Goal: Subscribe to service/newsletter

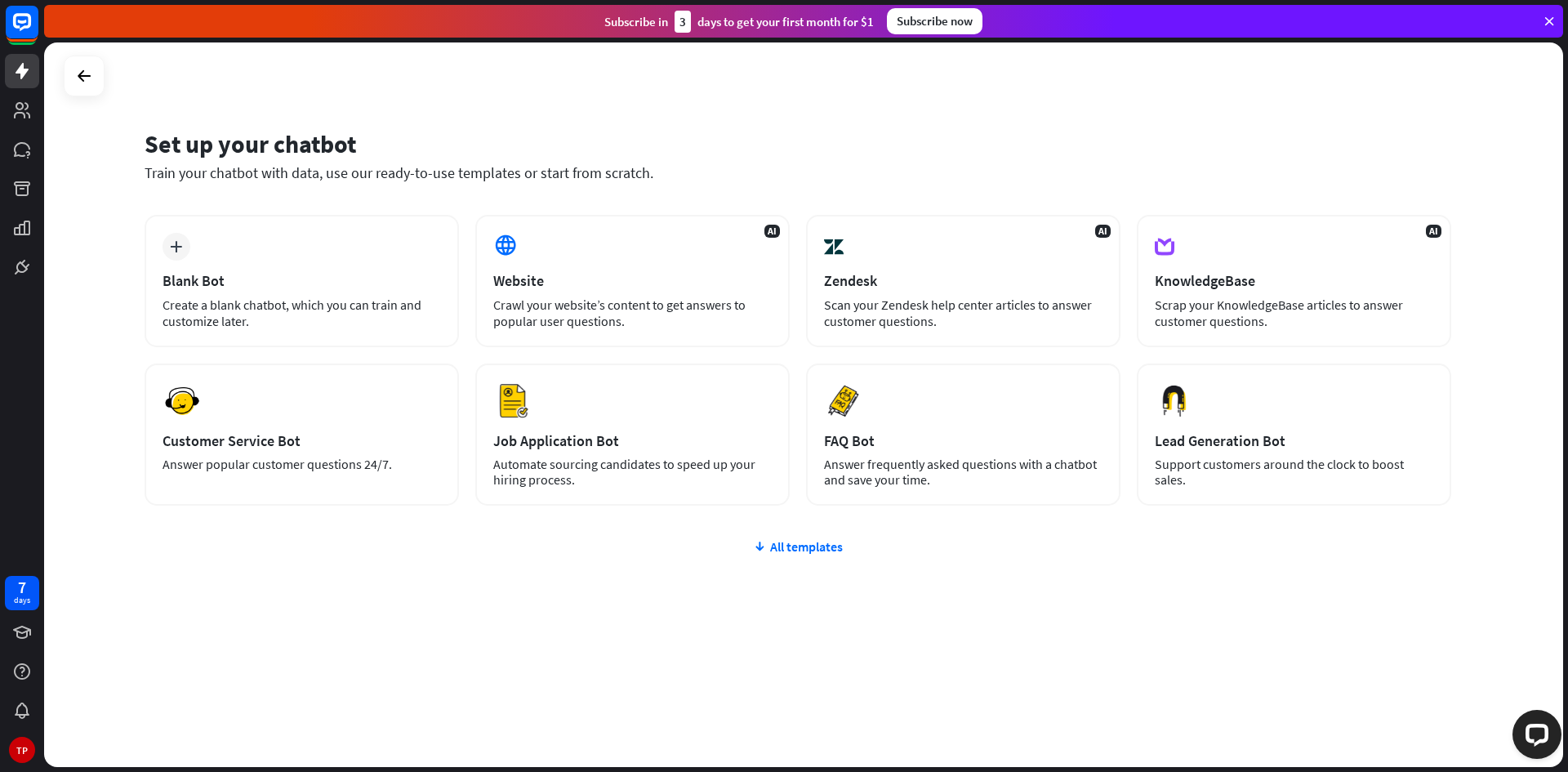
click at [1557, 178] on div "Set up your chatbot Train your chatbot with data, use our ready-to-use template…" at bounding box center [803, 404] width 1519 height 725
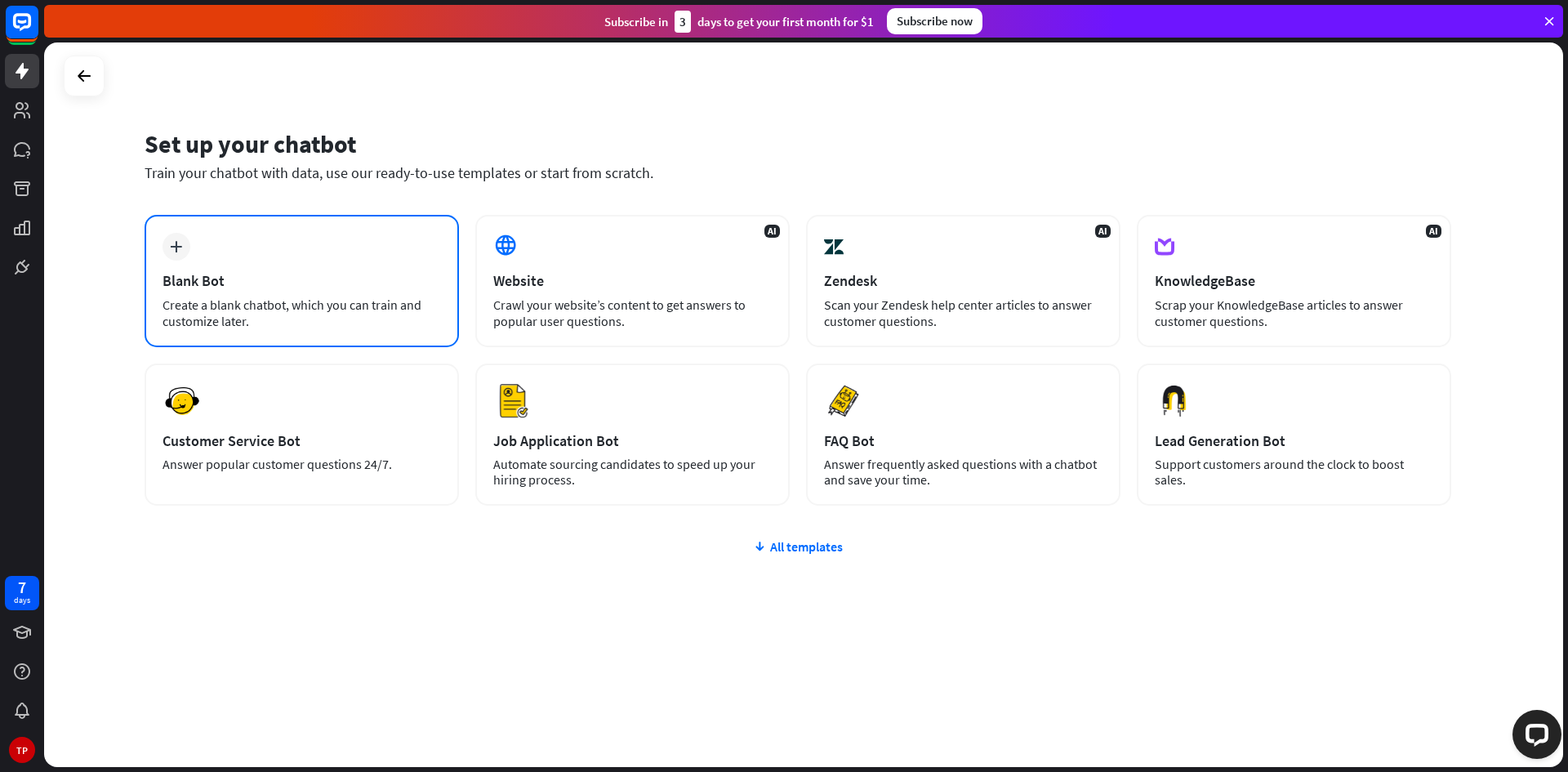
click at [333, 252] on div "plus Blank Bot Create a blank chatbot, which you can train and customize later." at bounding box center [302, 281] width 314 height 133
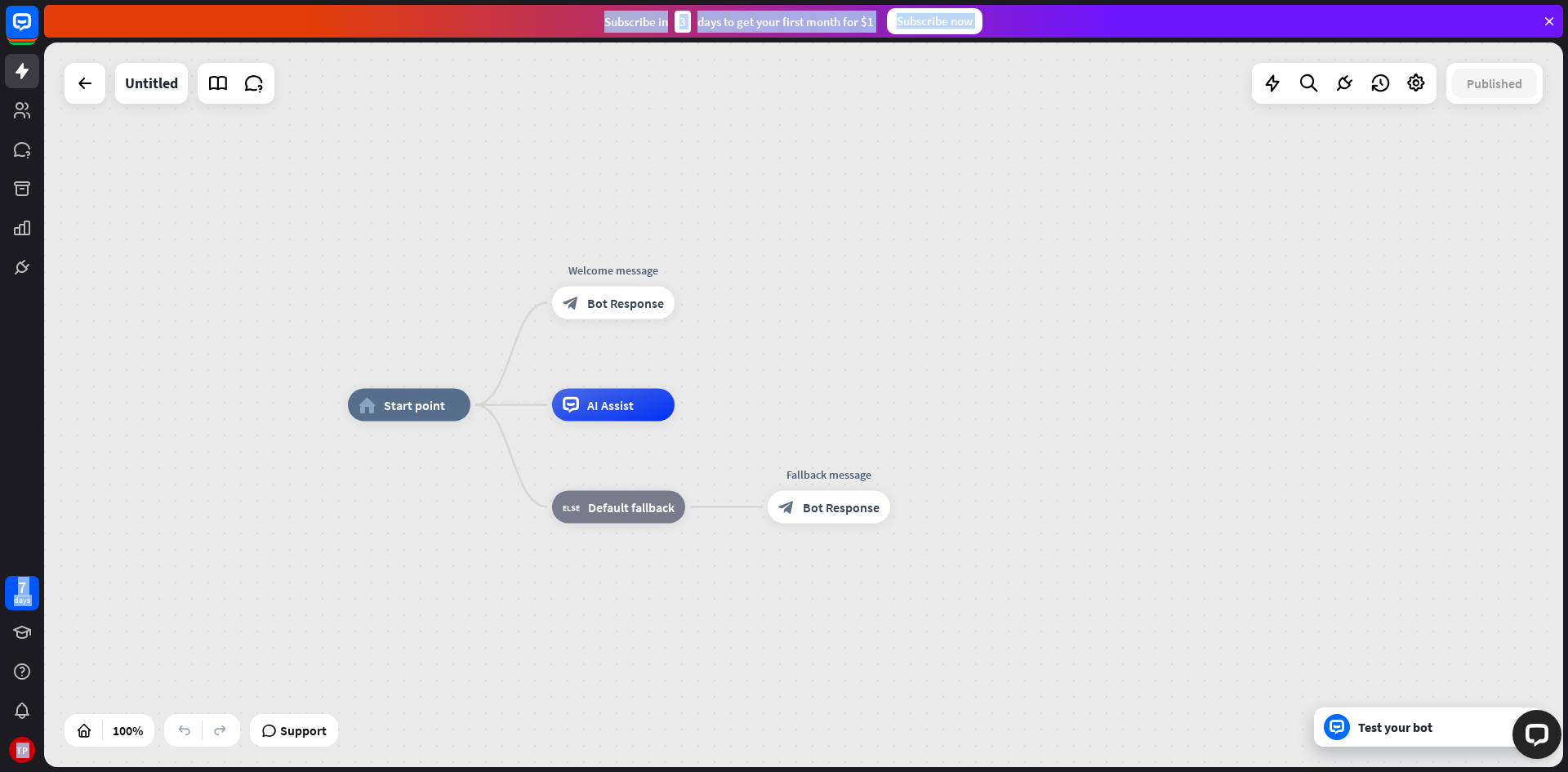
drag, startPoint x: 18, startPoint y: 31, endPoint x: 432, endPoint y: 83, distance: 417.3
click at [432, 83] on div "7 days TP close Product Help First steps Get started with ChatBot Help Center F…" at bounding box center [784, 386] width 1568 height 772
click at [439, 83] on div "home_2 Start point Welcome message block_bot_response Bot Response AI Assist bl…" at bounding box center [803, 404] width 1519 height 725
click at [617, 128] on div "home_2 Start point Welcome message block_bot_response Bot Response AI Assist bl…" at bounding box center [803, 404] width 1519 height 725
click at [650, 117] on div "home_2 Start point Welcome message block_bot_response Bot Response AI Assist bl…" at bounding box center [803, 404] width 1519 height 725
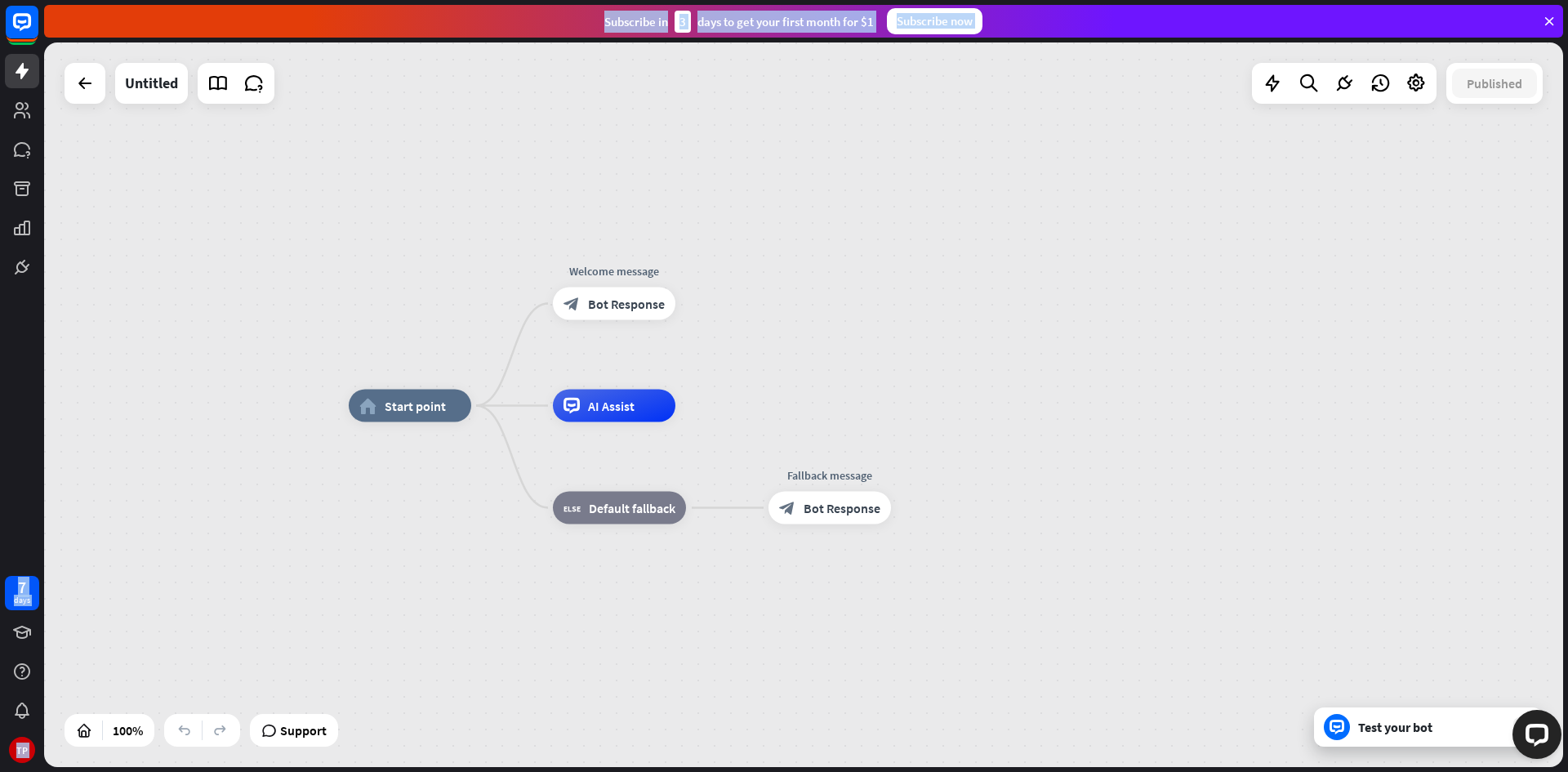
click at [662, 113] on div "home_2 Start point Welcome message block_bot_response Bot Response AI Assist bl…" at bounding box center [803, 404] width 1519 height 725
drag, startPoint x: 662, startPoint y: 113, endPoint x: 871, endPoint y: 127, distance: 209.5
click at [663, 112] on div "home_2 Start point Welcome message block_bot_response Bot Response AI Assist bl…" at bounding box center [803, 404] width 1519 height 725
click at [1052, 134] on div "home_2 Start point Welcome message block_bot_response Bot Response AI Assist bl…" at bounding box center [803, 404] width 1519 height 725
click at [1054, 134] on div "home_2 Start point Welcome message block_bot_response Bot Response AI Assist bl…" at bounding box center [803, 404] width 1519 height 725
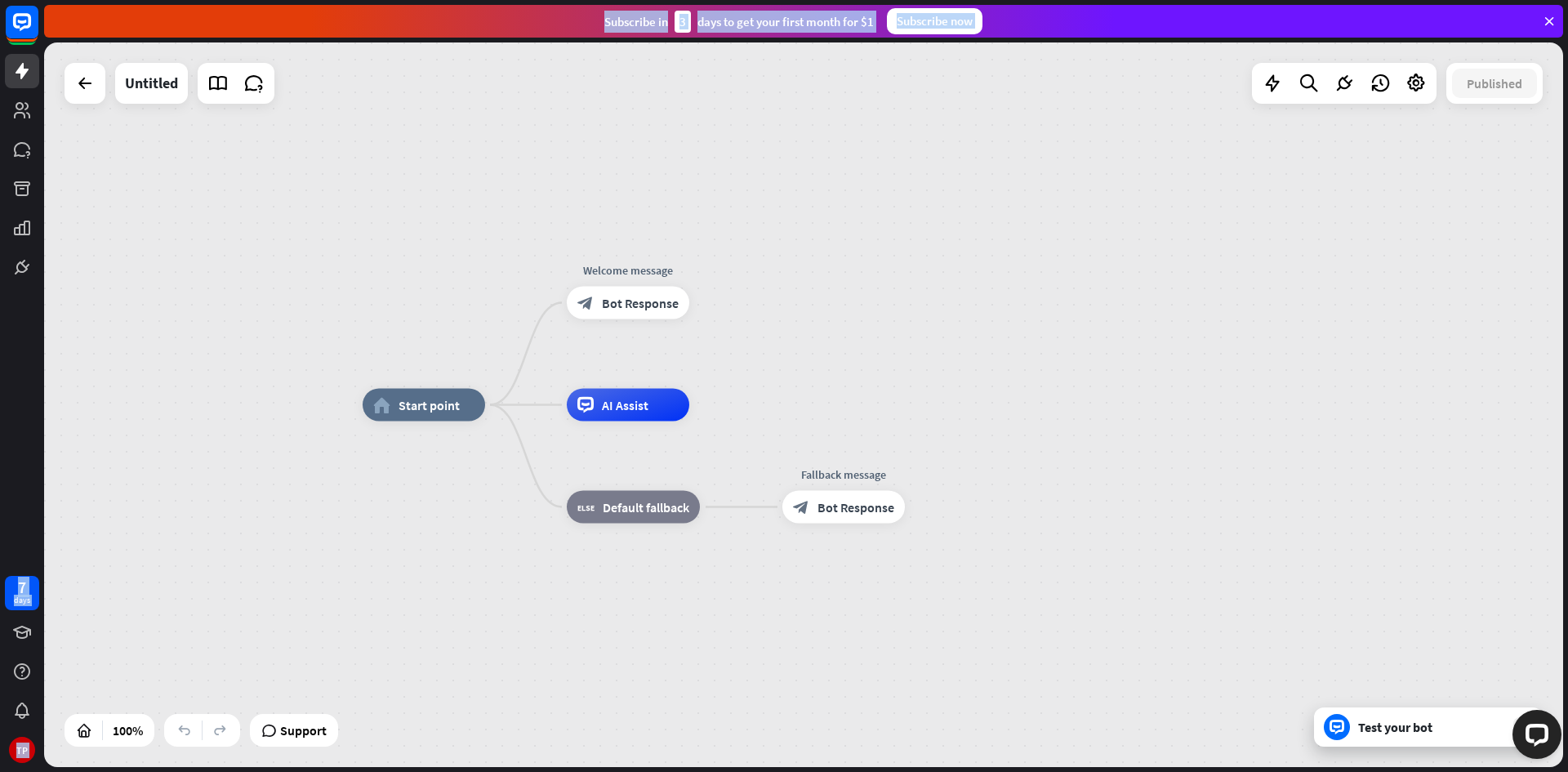
click at [1353, 34] on div "Subscribe [DATE] to get your first month for $1 Subscribe now" at bounding box center [803, 22] width 1519 height 33
drag, startPoint x: 992, startPoint y: 69, endPoint x: 961, endPoint y: 173, distance: 108.5
click at [990, 70] on div "home_2 Start point Welcome message block_bot_response Bot Response AI Assist bl…" at bounding box center [803, 404] width 1519 height 725
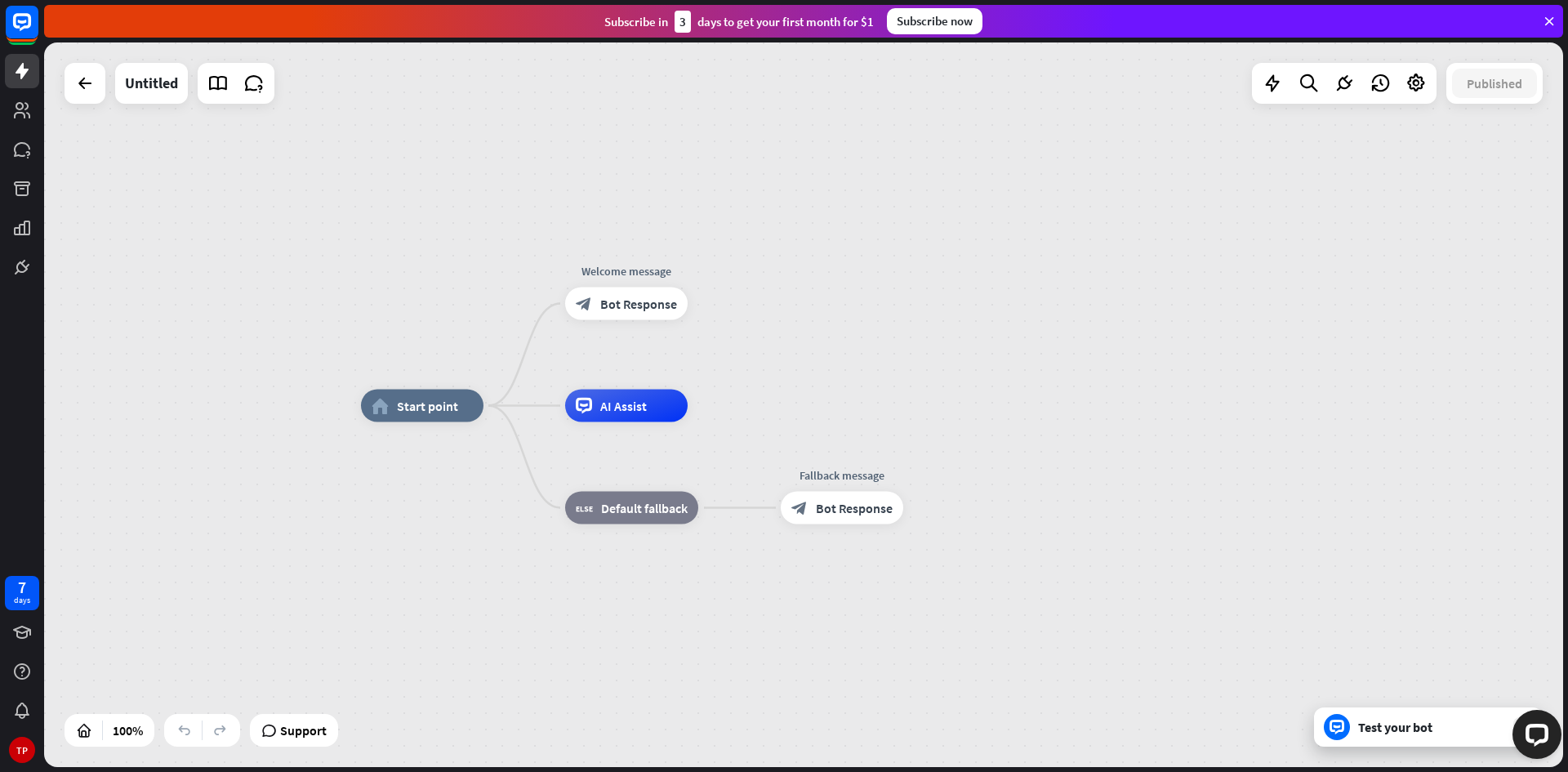
click at [9, 300] on div "7 days TP" at bounding box center [22, 386] width 44 height 772
click at [16, 298] on div "7 days TP" at bounding box center [22, 386] width 44 height 772
drag, startPoint x: 590, startPoint y: 24, endPoint x: 875, endPoint y: 34, distance: 285.2
click at [875, 34] on div "Subscribe [DATE] to get your first month for $1 Subscribe now" at bounding box center [803, 22] width 1519 height 33
copy div "Subscribe [DATE] to get your first month for $1"
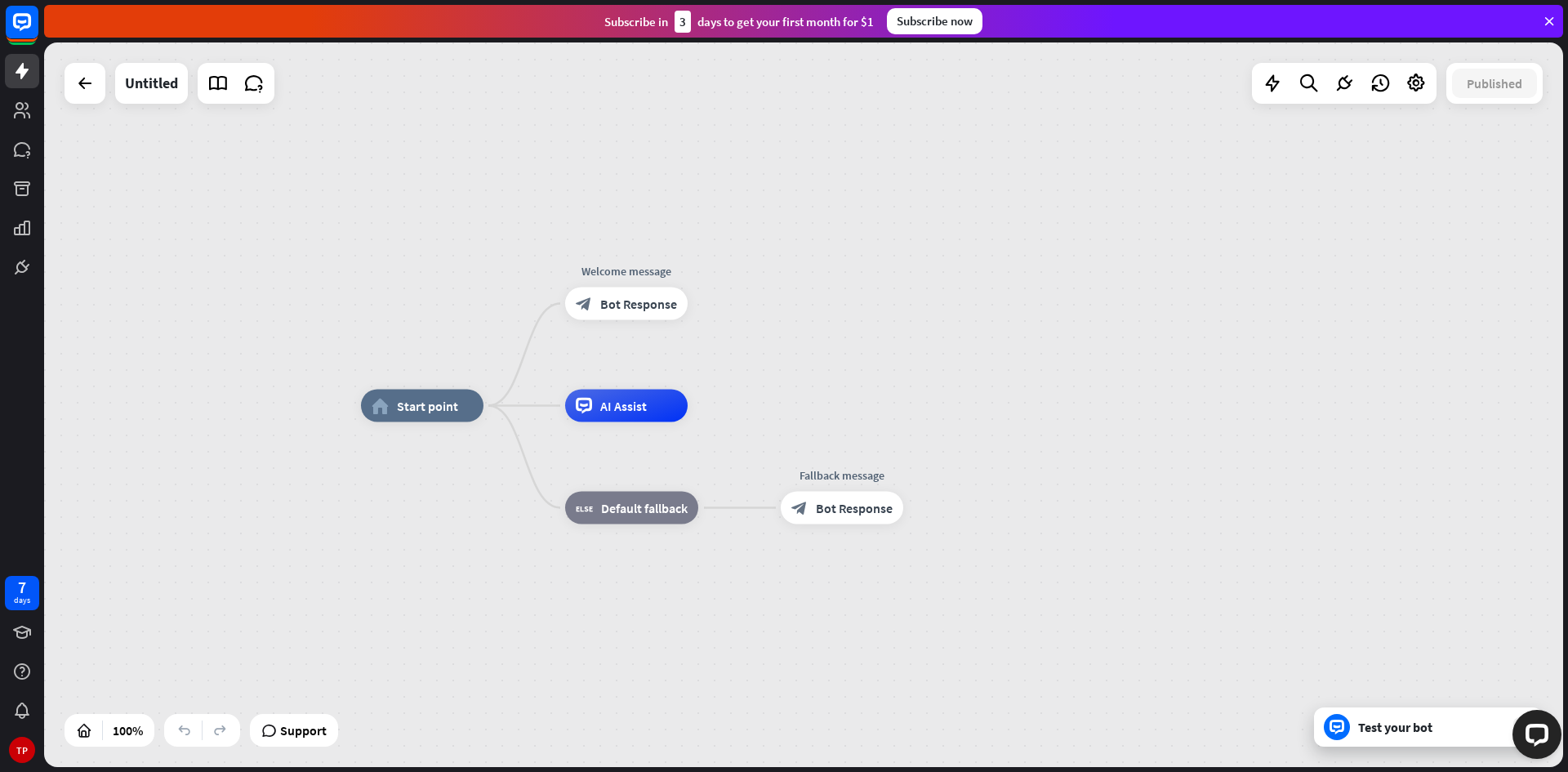
click at [957, 22] on div "Subscribe now" at bounding box center [934, 21] width 96 height 26
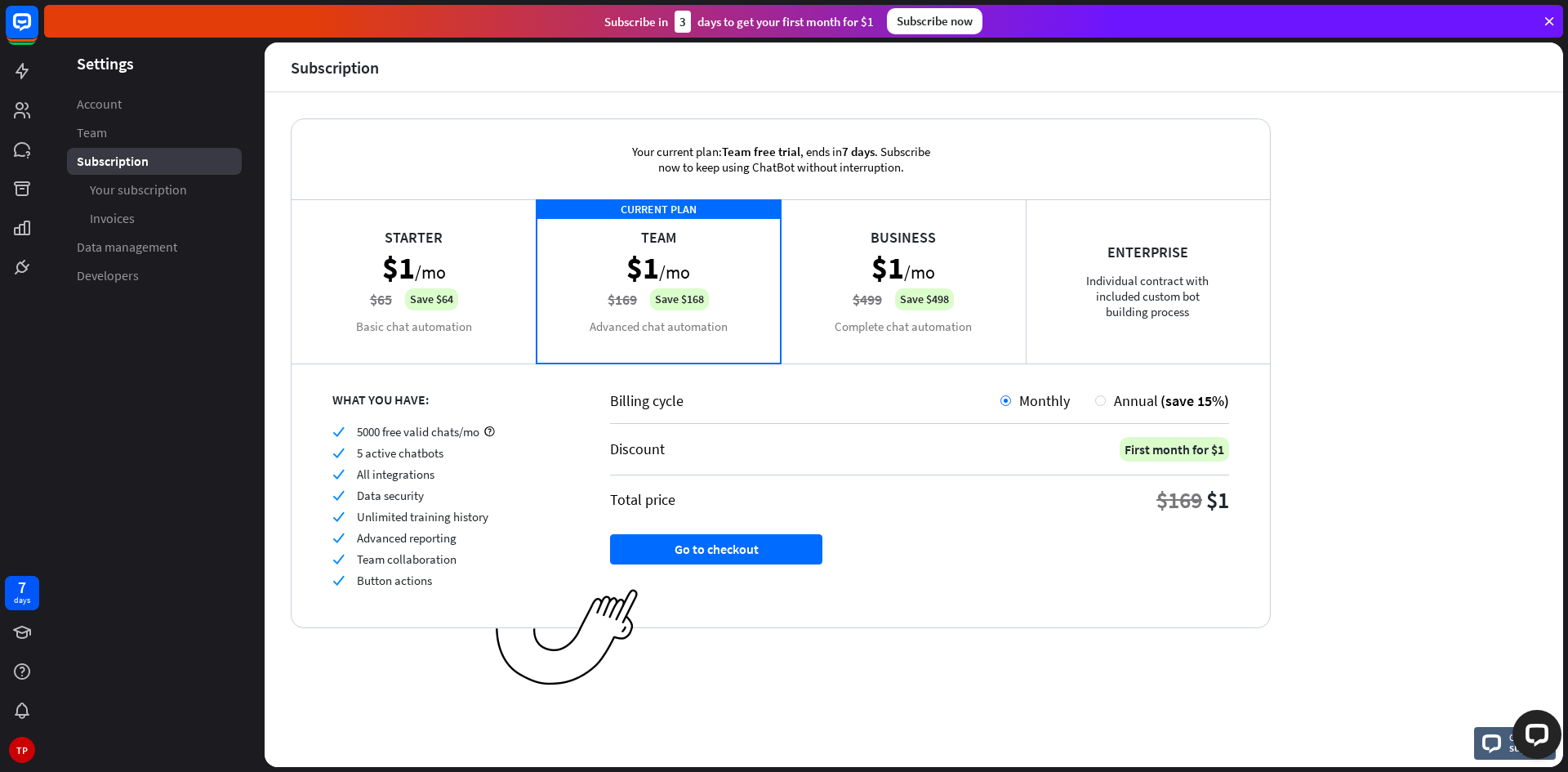
click at [1071, 302] on div "Enterprise Individual contract with included custom bot building process" at bounding box center [1148, 281] width 245 height 164
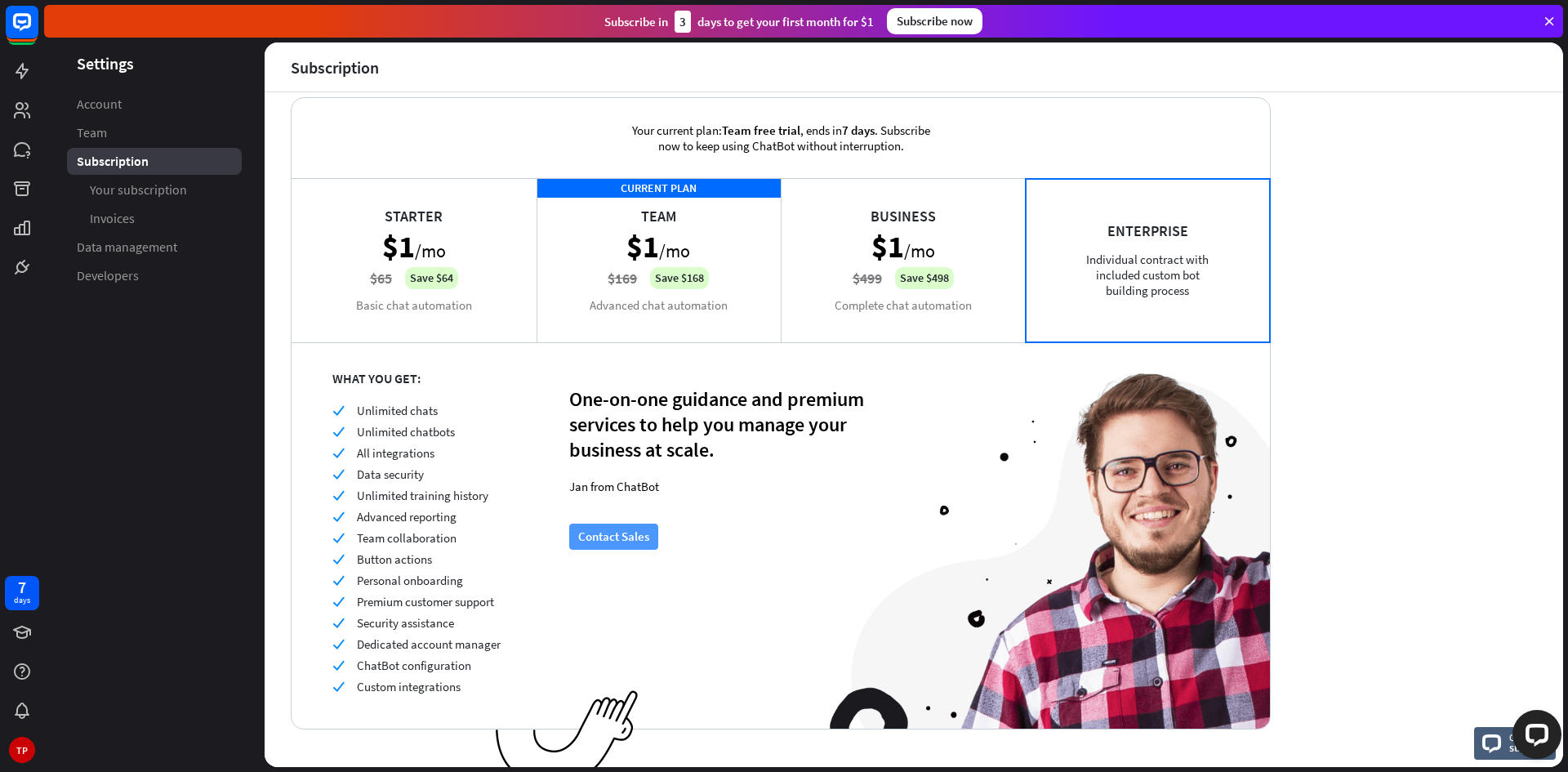
scroll to position [41, 0]
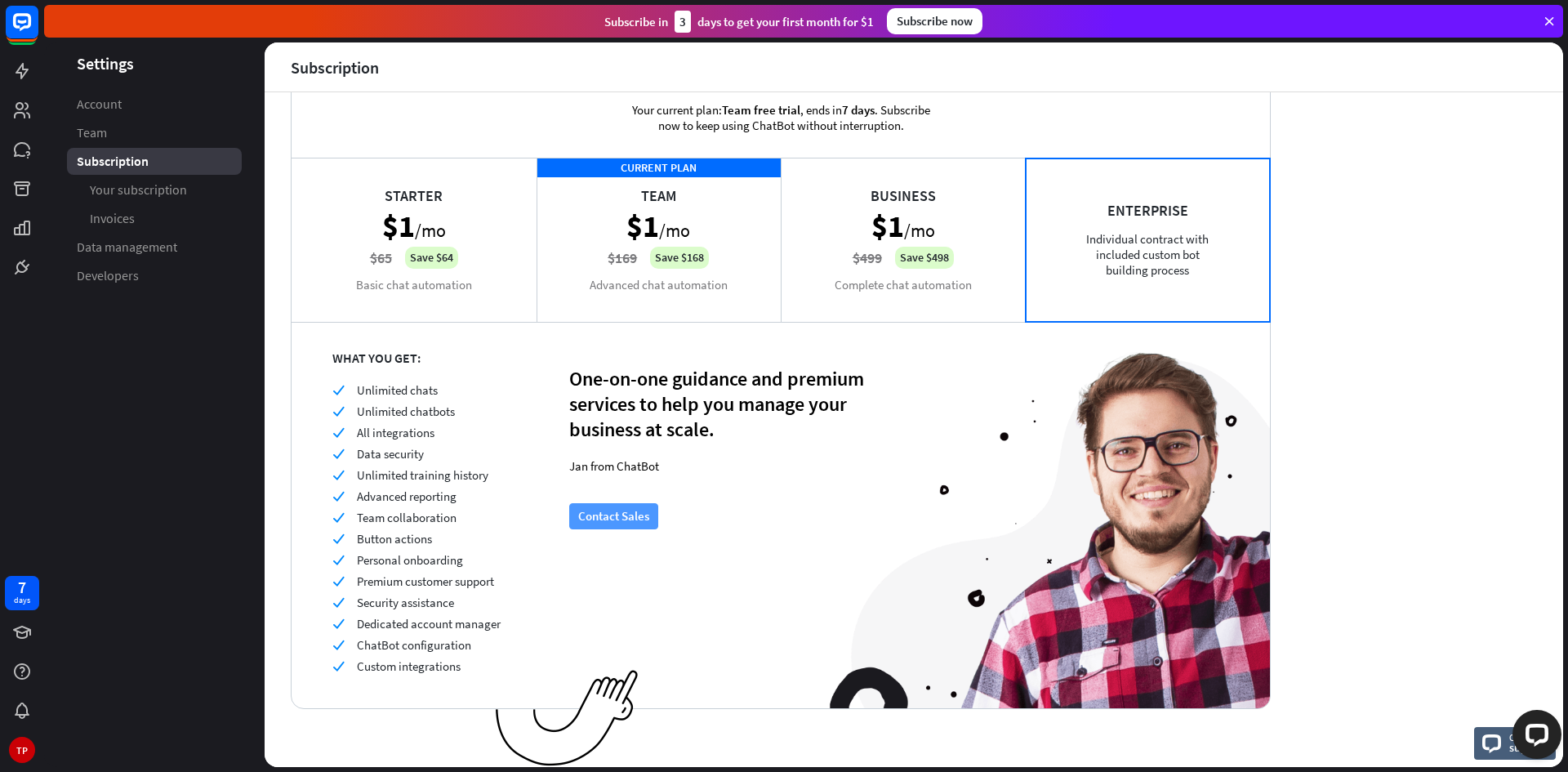
click at [616, 517] on button "Contact Sales" at bounding box center [613, 516] width 89 height 26
